Goal: Task Accomplishment & Management: Manage account settings

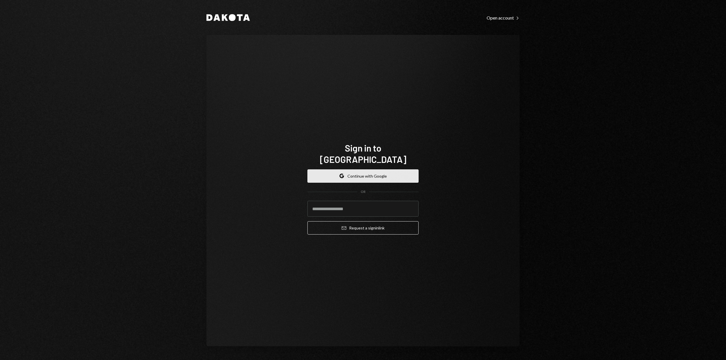
click at [395, 170] on button "Google Continue with Google" at bounding box center [362, 176] width 111 height 13
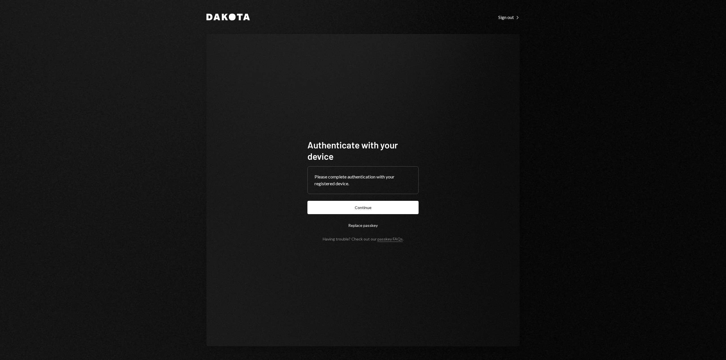
click at [377, 202] on button "Continue" at bounding box center [362, 207] width 111 height 13
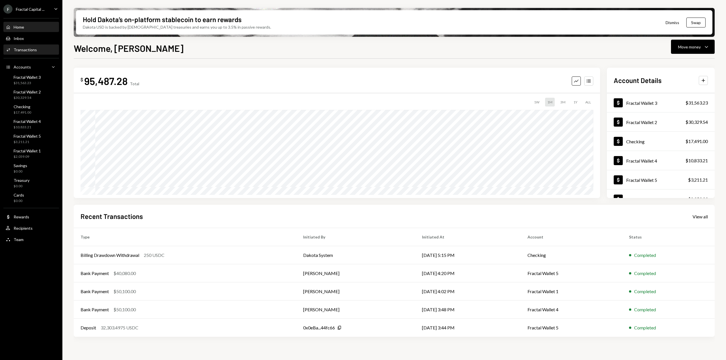
click at [28, 51] on div "Transactions" at bounding box center [25, 49] width 23 height 5
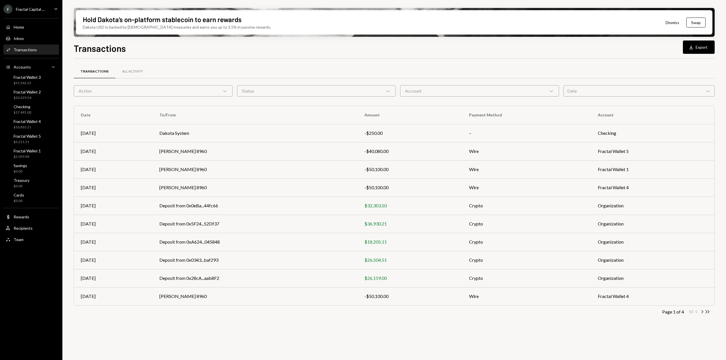
click at [456, 90] on div "Account Chevron Down" at bounding box center [479, 90] width 159 height 11
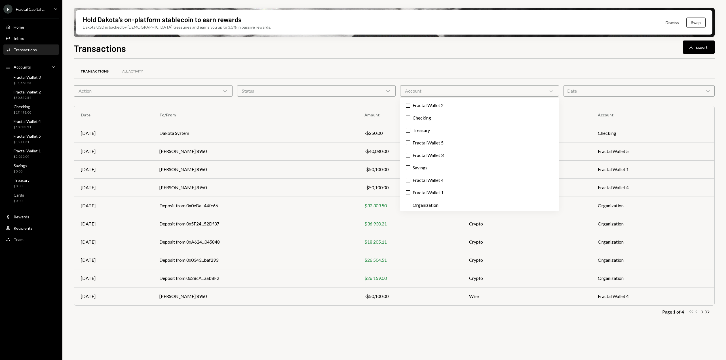
click at [473, 68] on div "Transactions All Activity" at bounding box center [394, 71] width 641 height 14
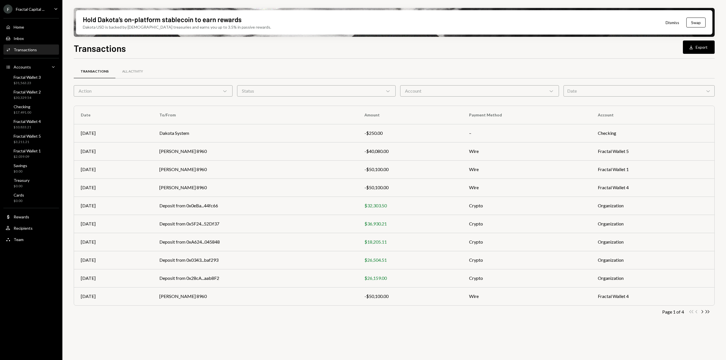
click at [585, 92] on div "Date Chevron Down" at bounding box center [638, 90] width 151 height 11
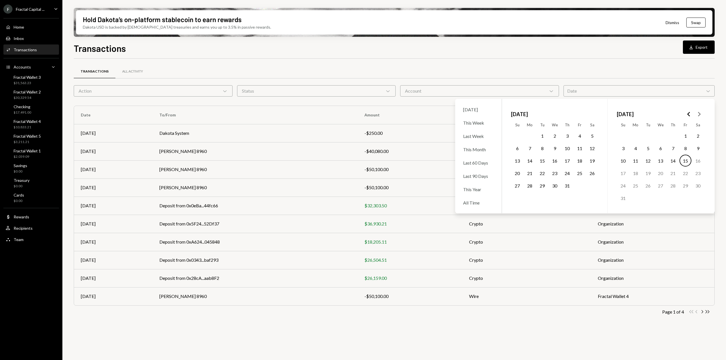
click at [544, 136] on button "1" at bounding box center [542, 136] width 12 height 12
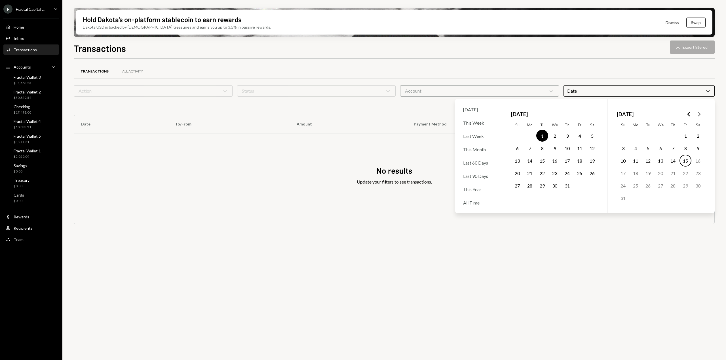
click at [568, 187] on button "31" at bounding box center [567, 186] width 12 height 12
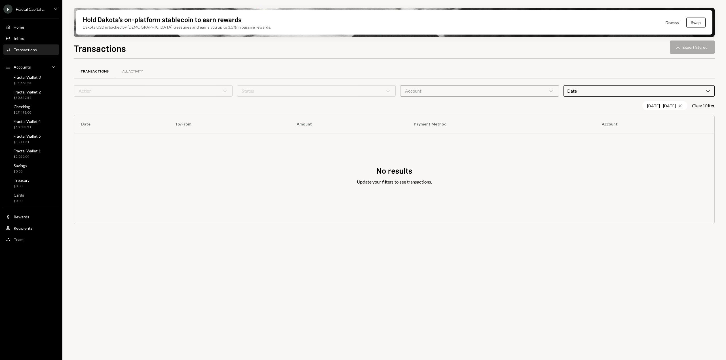
click at [519, 272] on div "Transactions All Activity Action Chevron Down Status Chevron Down Account Chevr…" at bounding box center [394, 213] width 641 height 308
click at [128, 70] on div "All Activity" at bounding box center [132, 71] width 21 height 5
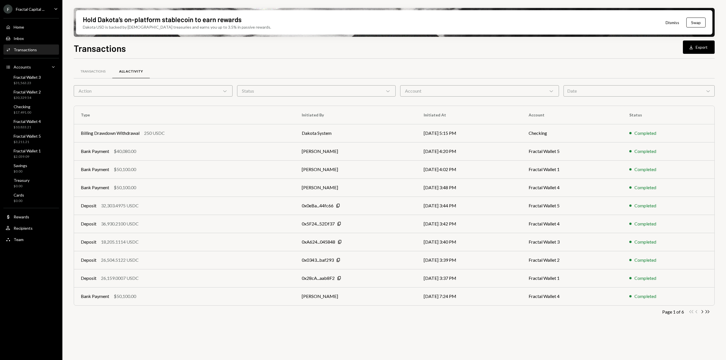
click at [595, 89] on div "Date Chevron Down" at bounding box center [638, 90] width 151 height 11
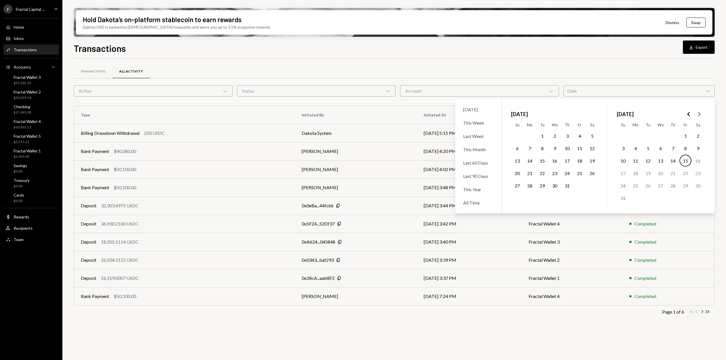
click at [542, 134] on button "1" at bounding box center [542, 136] width 12 height 12
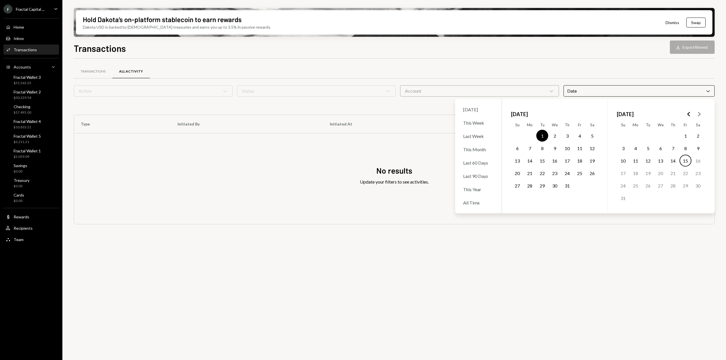
click at [568, 187] on button "31" at bounding box center [567, 186] width 12 height 12
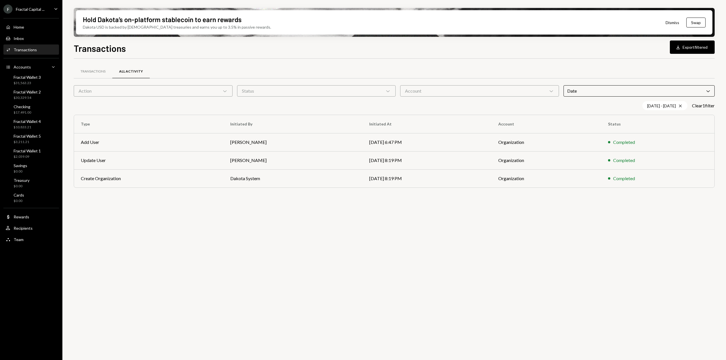
click at [508, 301] on div "Transactions All Activity Action Chevron Down Status Chevron Down Account Chevr…" at bounding box center [394, 213] width 641 height 308
click at [31, 153] on div "Fractal Wallet 1" at bounding box center [27, 151] width 27 height 5
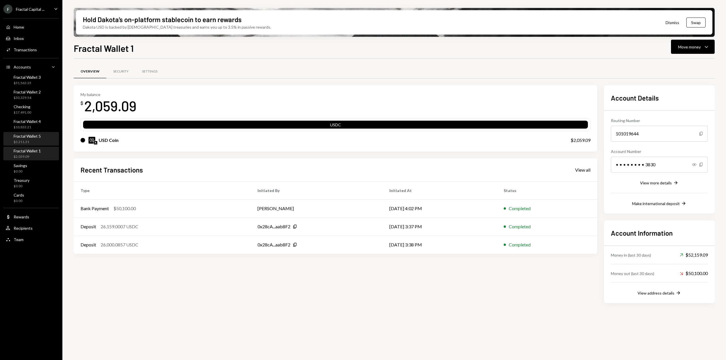
click at [33, 141] on div "$3,211.21" at bounding box center [27, 142] width 27 height 5
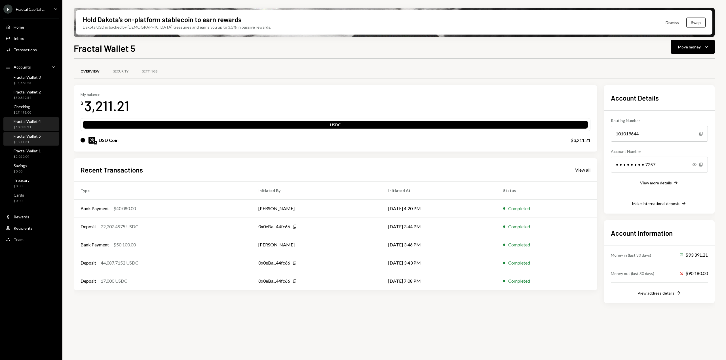
click at [32, 124] on div "Fractal Wallet 4 $10,833.21" at bounding box center [27, 124] width 27 height 11
click at [31, 98] on div "$30,329.54" at bounding box center [27, 98] width 27 height 5
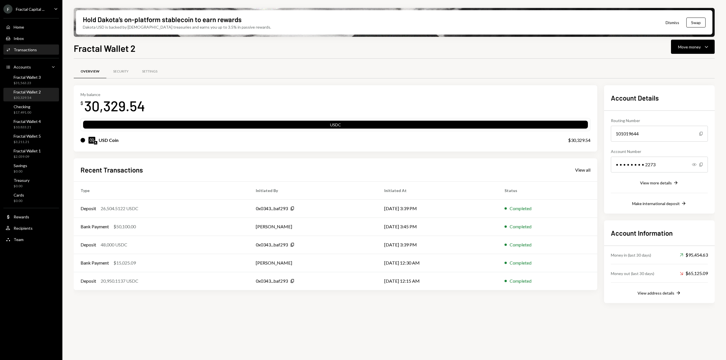
click at [27, 51] on div "Transactions" at bounding box center [25, 49] width 23 height 5
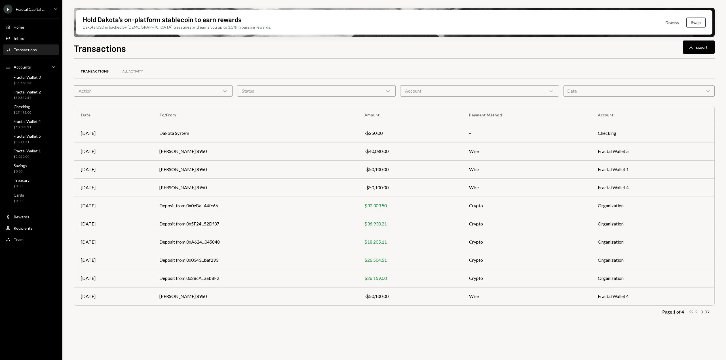
click at [578, 91] on div "Date Chevron Down" at bounding box center [638, 90] width 151 height 11
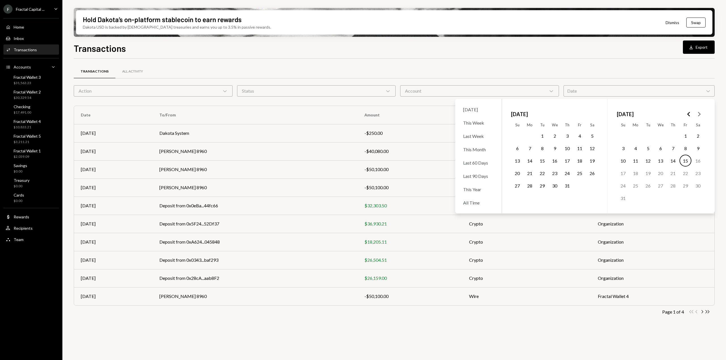
click at [543, 136] on button "1" at bounding box center [542, 136] width 12 height 12
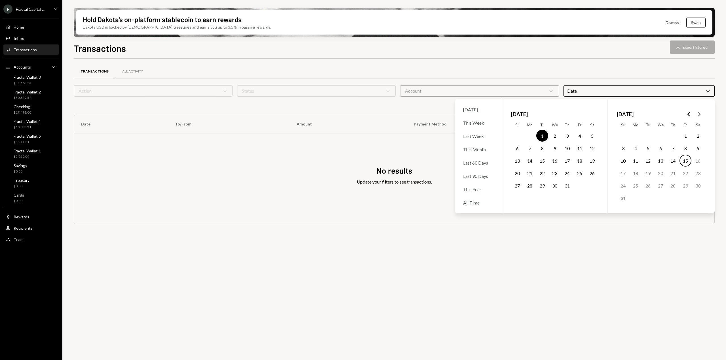
click at [567, 187] on button "31" at bounding box center [567, 186] width 12 height 12
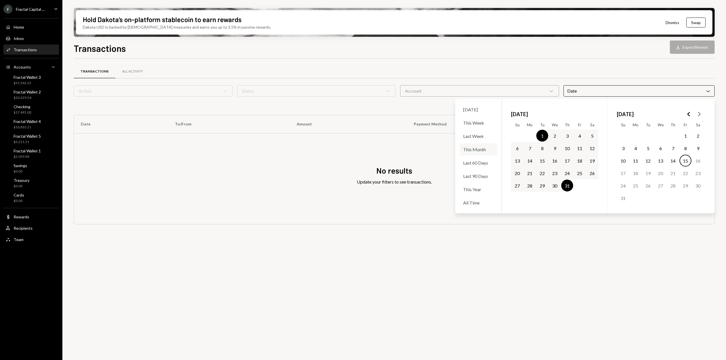
click at [480, 152] on div "This Month" at bounding box center [478, 149] width 37 height 12
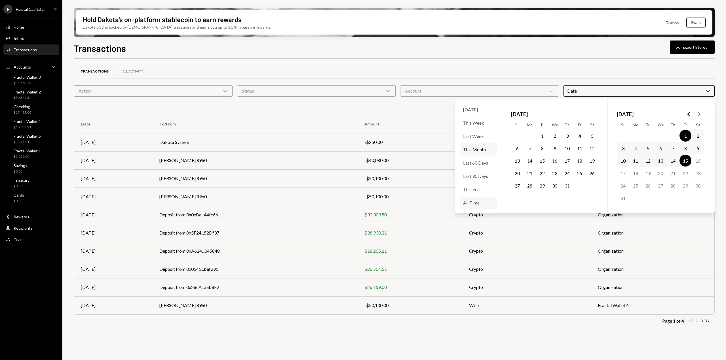
click at [474, 202] on div "All Time" at bounding box center [478, 203] width 37 height 12
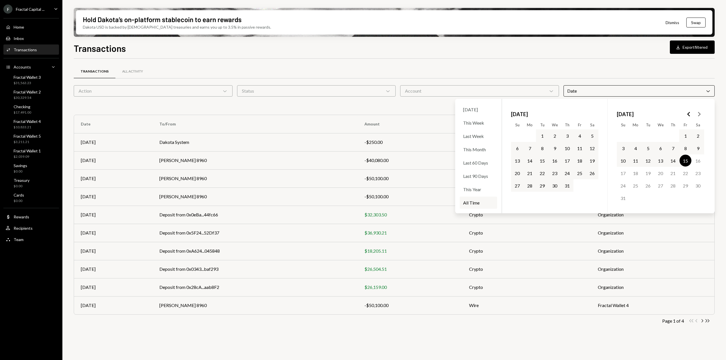
click at [516, 68] on div "Transactions All Activity" at bounding box center [394, 71] width 641 height 14
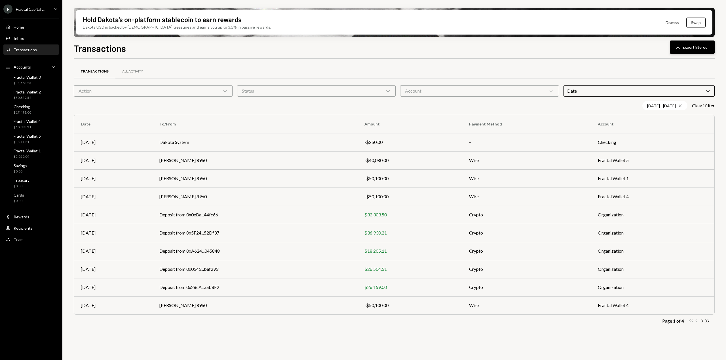
click at [687, 49] on button "Download Export filtered" at bounding box center [692, 47] width 45 height 13
click at [28, 113] on div "$17,491.00" at bounding box center [23, 112] width 18 height 5
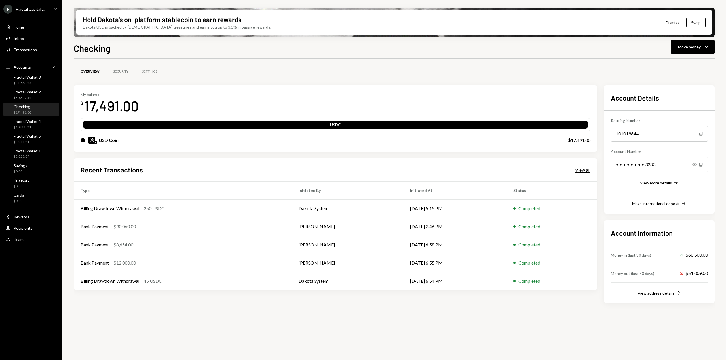
click at [580, 171] on div "View all" at bounding box center [582, 170] width 15 height 6
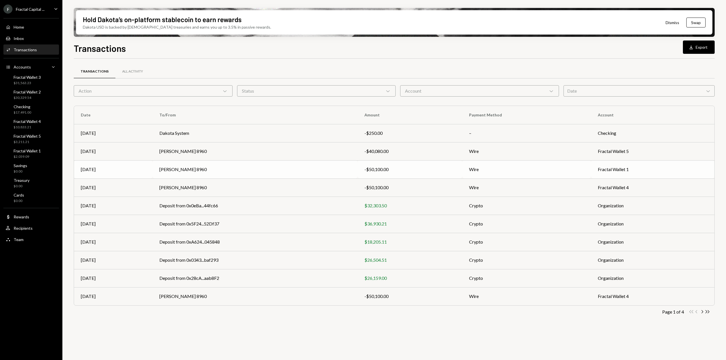
drag, startPoint x: 708, startPoint y: 312, endPoint x: 295, endPoint y: 160, distance: 440.1
click at [295, 160] on div "Transactions All Activity Action Chevron Down Status Chevron Down Account Chevr…" at bounding box center [394, 199] width 641 height 262
click at [85, 116] on th "Date" at bounding box center [113, 115] width 79 height 18
click at [708, 311] on icon "Double Arrow Right" at bounding box center [707, 311] width 5 height 5
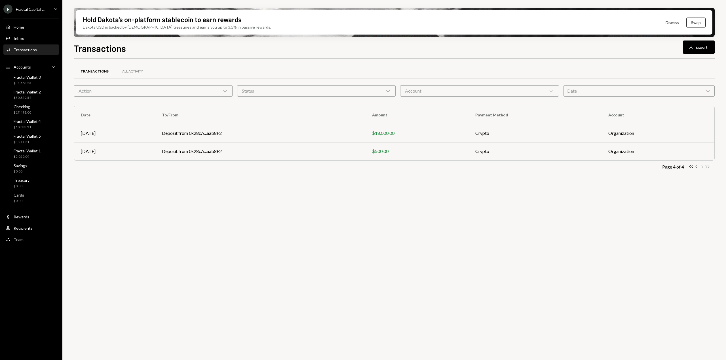
click at [696, 168] on icon "Chevron Left" at bounding box center [696, 166] width 5 height 5
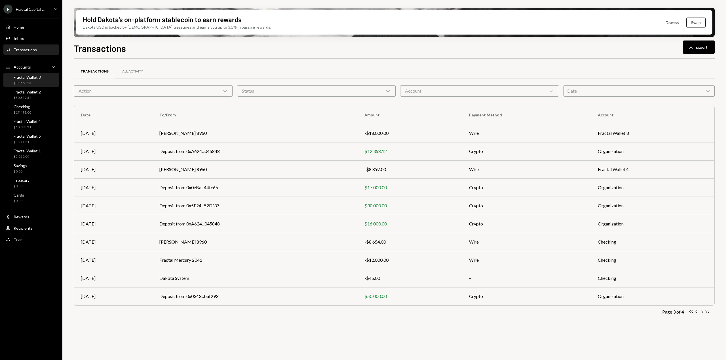
click at [35, 84] on div "$31,563.23" at bounding box center [27, 83] width 27 height 5
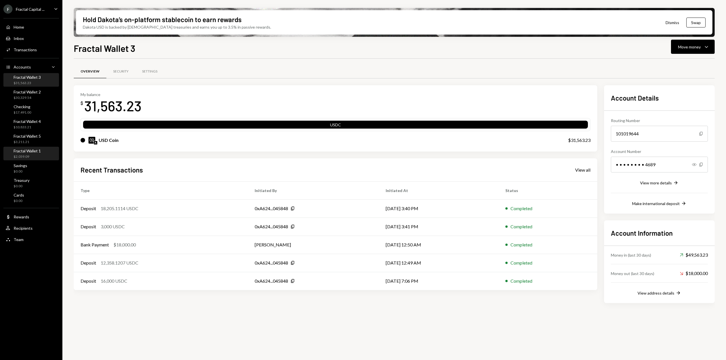
click at [26, 156] on div "$2,059.09" at bounding box center [27, 157] width 27 height 5
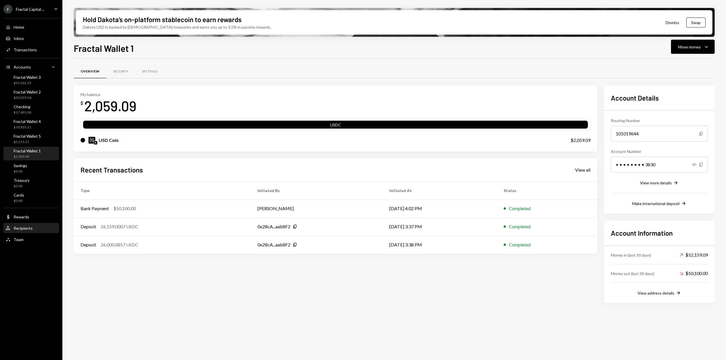
click at [23, 230] on div "Recipients" at bounding box center [23, 228] width 19 height 5
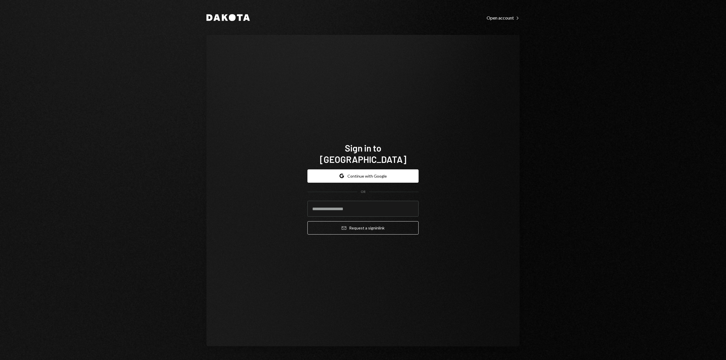
drag, startPoint x: 372, startPoint y: 172, endPoint x: 268, endPoint y: 126, distance: 114.0
click at [372, 172] on button "Google Continue with Google" at bounding box center [362, 176] width 111 height 13
